Goal: Task Accomplishment & Management: Complete application form

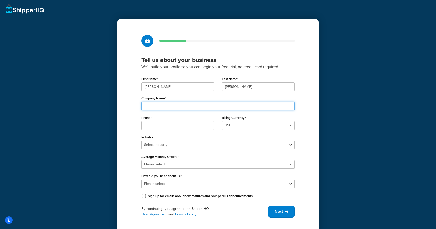
click at [218, 103] on input "Company Name" at bounding box center [218, 106] width 154 height 9
type input "Kannon Operations LLC"
click at [184, 86] on input "Alex" at bounding box center [177, 86] width 73 height 9
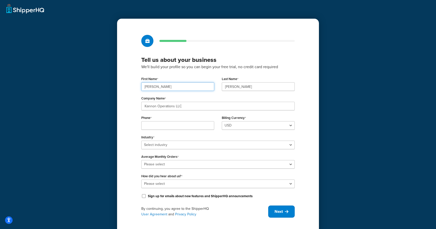
type input "[PERSON_NAME]"
click at [160, 128] on input "Phone" at bounding box center [177, 125] width 73 height 9
click at [182, 127] on input "2" at bounding box center [177, 125] width 73 height 9
type input "2135183433"
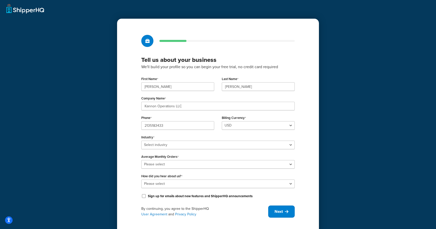
click at [177, 135] on div "Industry Select industry Automotive Adult Agriculture Alcohol, Tobacco & CBD Ar…" at bounding box center [218, 142] width 154 height 16
click at [168, 144] on select "Select industry Automotive Adult Agriculture Alcohol, Tobacco & CBD Arts & Craf…" at bounding box center [218, 145] width 154 height 9
select select "3"
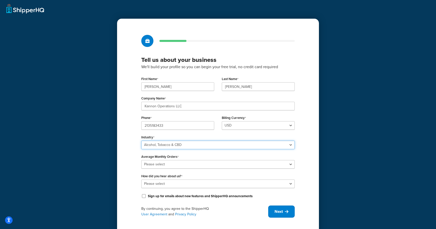
click at [141, 141] on select "Select industry Automotive Adult Agriculture Alcohol, Tobacco & CBD Arts & Craf…" at bounding box center [218, 145] width 154 height 9
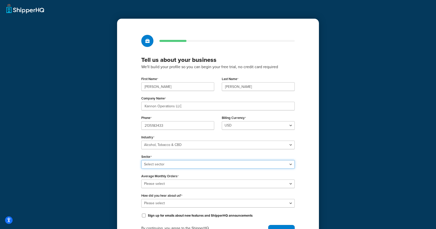
click at [162, 166] on select "Select sector Alcohol Manufacturing Beer CBD Liquor Store Spirits Tobacco Vape …" at bounding box center [218, 164] width 154 height 9
select select "5"
click at [141, 160] on select "Select sector Alcohol Manufacturing Beer CBD Liquor Store Spirits Tobacco Vape …" at bounding box center [218, 164] width 154 height 9
click at [155, 187] on select "Please select 0-500 501-1,000 1,001-10,000 10,001-20,000 Over 20,000" at bounding box center [218, 184] width 154 height 9
select select "1"
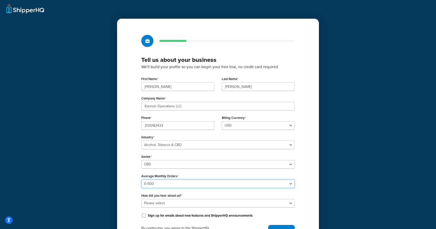
click at [141, 180] on select "Please select 0-500 501-1,000 1,001-10,000 10,001-20,000 Over 20,000" at bounding box center [218, 184] width 154 height 9
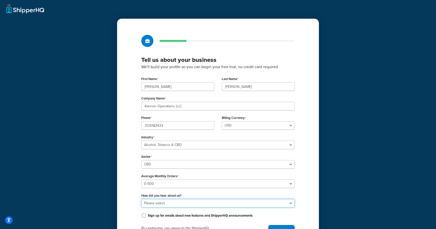
click at [154, 203] on select "Please select Online Search App Store or Marketplace Listing Referred by Agency…" at bounding box center [218, 203] width 154 height 9
select select "1"
click at [141, 199] on select "Please select Online Search App Store or Marketplace Listing Referred by Agency…" at bounding box center [218, 203] width 154 height 9
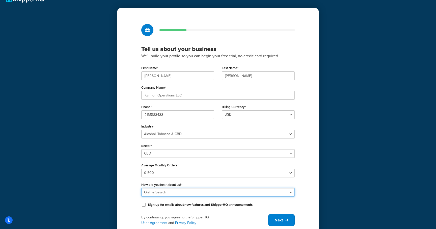
scroll to position [29, 0]
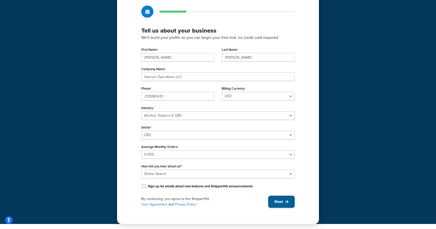
click at [283, 202] on button "Next" at bounding box center [281, 202] width 27 height 12
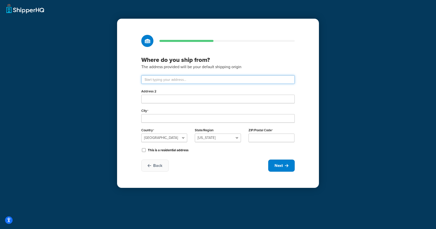
click at [173, 82] on input "text" at bounding box center [218, 79] width 154 height 9
click at [157, 81] on input "text" at bounding box center [218, 79] width 154 height 9
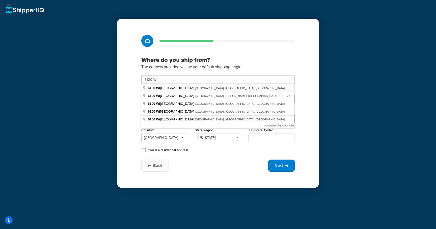
type input "6100 Wilshire Blvd"
type input "Los Angeles"
select select "5"
type input "90048"
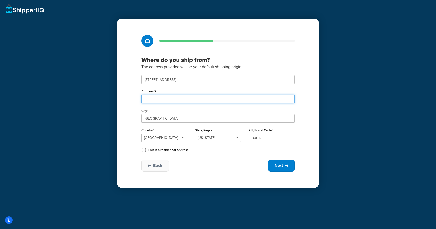
click at [184, 100] on input "Address 2" at bounding box center [218, 99] width 154 height 9
type input "Suite 410"
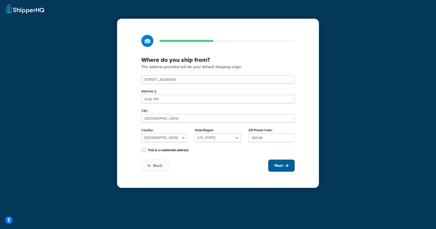
click at [274, 161] on button "Next" at bounding box center [281, 166] width 27 height 12
select select "1"
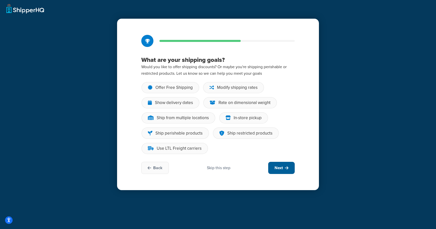
drag, startPoint x: 274, startPoint y: 169, endPoint x: 232, endPoint y: 164, distance: 41.5
click at [232, 164] on div "Back Skip this step Next" at bounding box center [218, 168] width 154 height 12
click at [225, 165] on div "Skip this step" at bounding box center [218, 168] width 23 height 6
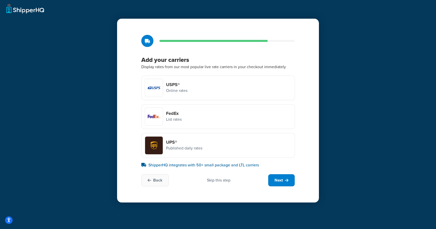
click at [195, 81] on div "USPS® Online rates" at bounding box center [219, 88] width 154 height 25
click at [0, 0] on input "USPS® Online rates" at bounding box center [0, 0] width 0 height 0
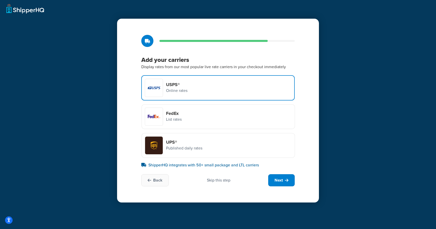
click at [183, 114] on div "FedEx List rates" at bounding box center [219, 116] width 154 height 25
click at [0, 0] on input "FedEx List rates" at bounding box center [0, 0] width 0 height 0
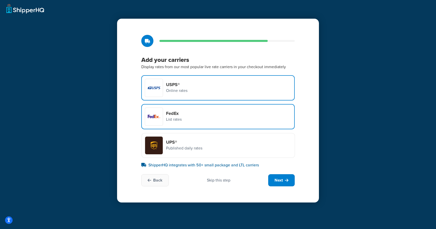
click at [181, 147] on p "Published daily rates" at bounding box center [184, 148] width 36 height 7
click at [0, 0] on input "UPS® Published daily rates" at bounding box center [0, 0] width 0 height 0
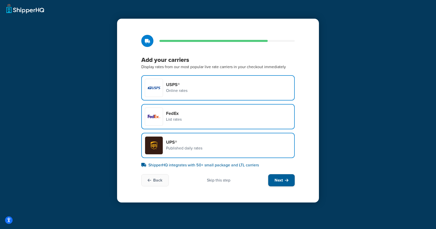
click at [281, 178] on span "Next" at bounding box center [279, 181] width 8 height 6
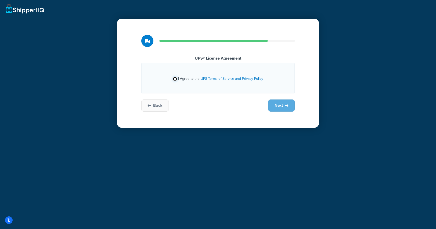
click at [175, 77] on input "I Agree to the UPS Terms of Service and Privacy Policy" at bounding box center [175, 79] width 4 height 4
checkbox input "true"
click at [281, 108] on span "Next" at bounding box center [279, 106] width 8 height 6
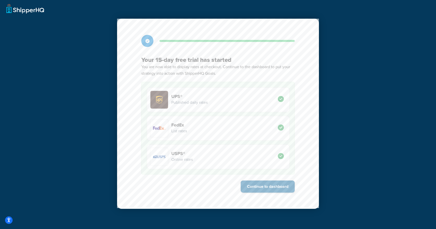
click at [270, 188] on button "Continue to dashboard" at bounding box center [268, 187] width 54 height 12
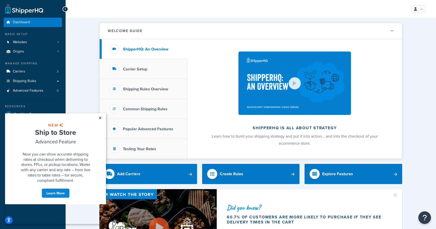
click at [98, 117] on link "×" at bounding box center [100, 117] width 9 height 9
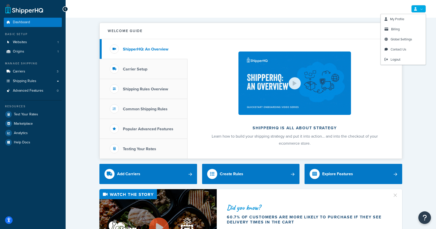
click at [423, 11] on link at bounding box center [419, 9] width 15 height 8
click at [358, 12] on div "My Profile Billing Global Settings Contact Us Logout" at bounding box center [251, 9] width 371 height 18
click at [400, 20] on span "My Profile" at bounding box center [397, 19] width 14 height 5
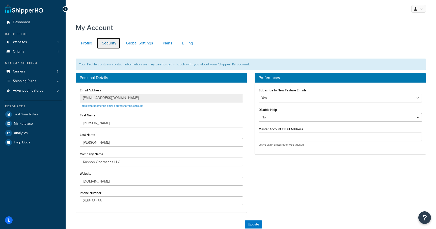
click at [109, 43] on link "Security" at bounding box center [109, 43] width 24 height 11
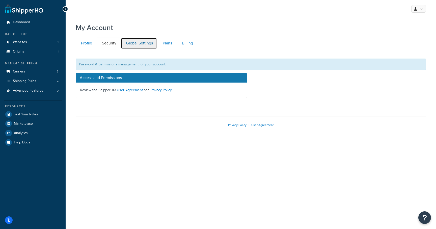
click at [141, 44] on link "Global Settings" at bounding box center [139, 43] width 36 height 11
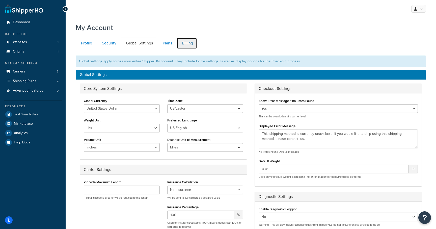
click at [186, 46] on link "Billing" at bounding box center [187, 43] width 20 height 11
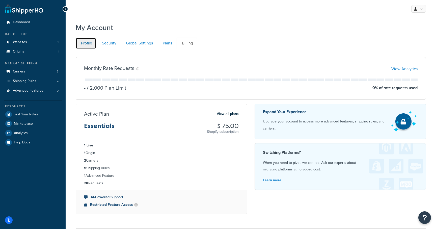
click at [85, 43] on link "Profile" at bounding box center [86, 43] width 20 height 11
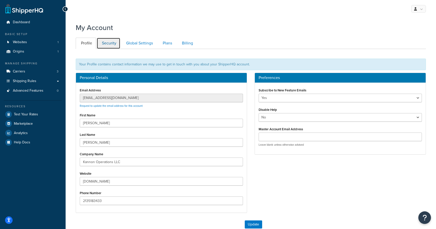
click at [113, 43] on link "Security" at bounding box center [109, 43] width 24 height 11
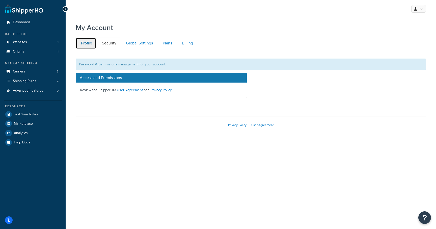
click at [85, 43] on link "Profile" at bounding box center [86, 43] width 20 height 11
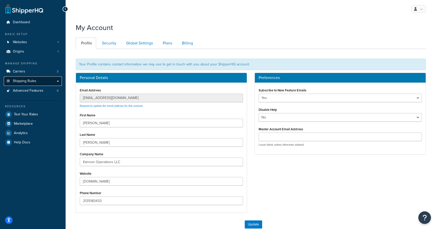
click at [50, 79] on link "Shipping Rules" at bounding box center [33, 81] width 58 height 9
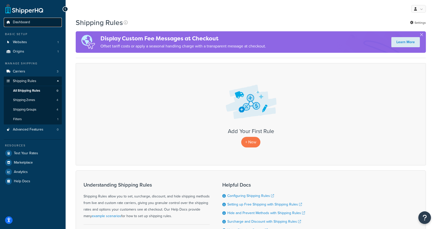
click at [23, 25] on link "Dashboard" at bounding box center [33, 22] width 58 height 9
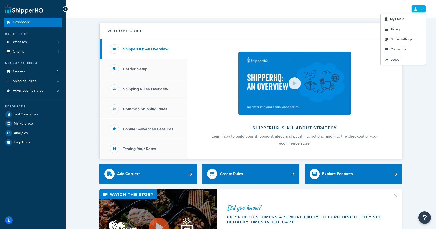
click at [416, 11] on icon at bounding box center [415, 8] width 3 height 3
click at [401, 61] on span "Logout" at bounding box center [396, 59] width 10 height 5
